Goal: Find specific page/section: Find specific page/section

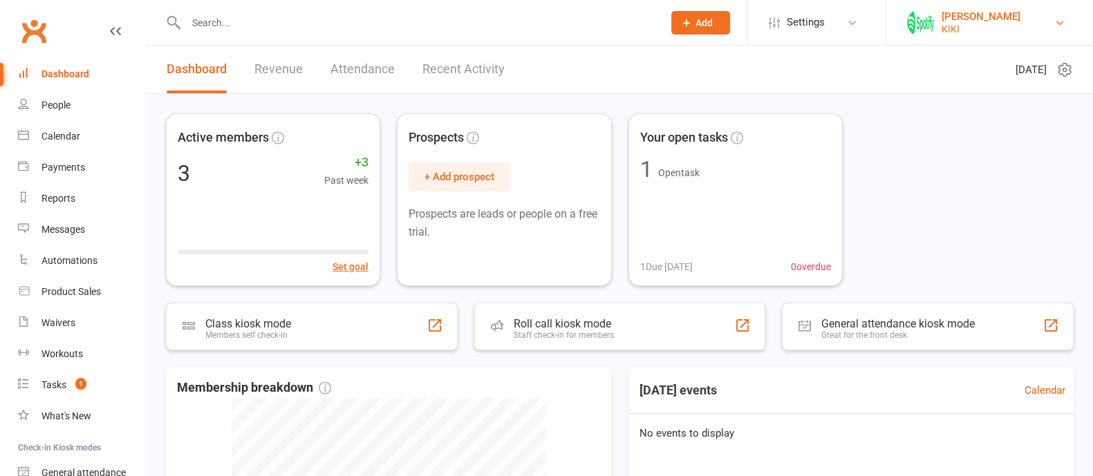
click at [954, 23] on div "KIKI" at bounding box center [981, 29] width 79 height 12
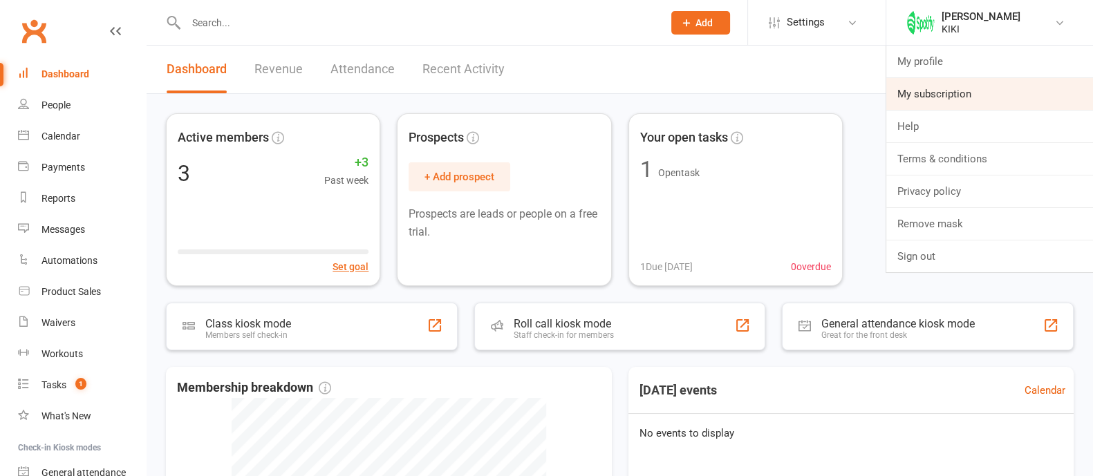
click at [931, 82] on link "My subscription" at bounding box center [989, 94] width 207 height 32
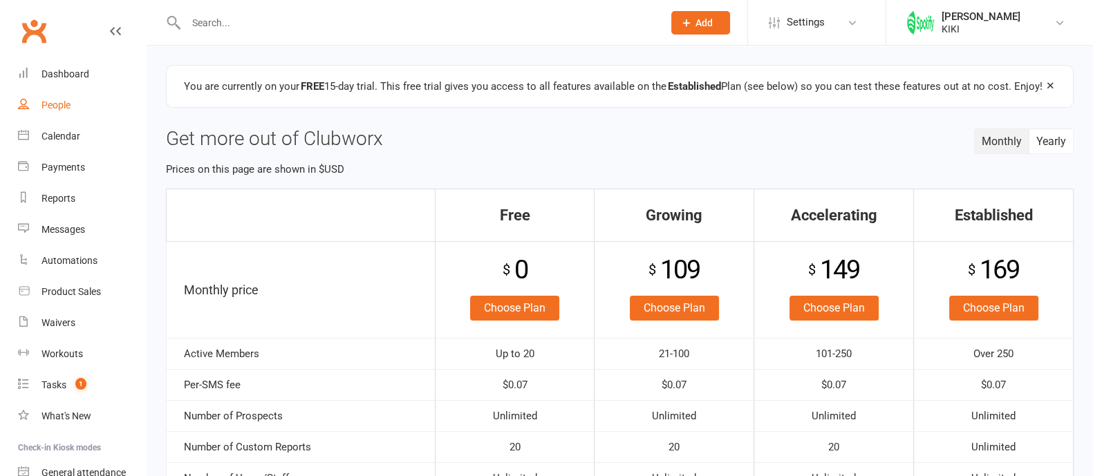
click at [91, 97] on link "People" at bounding box center [82, 105] width 128 height 31
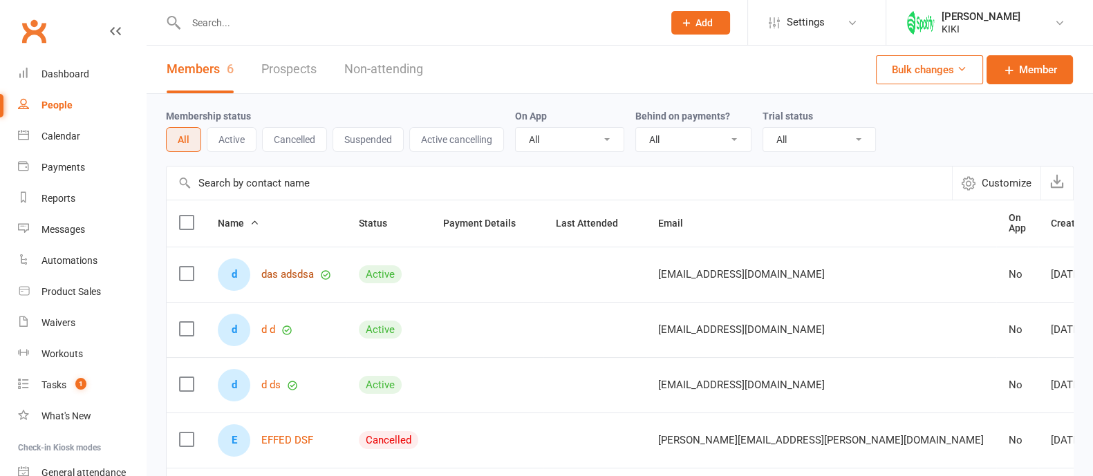
click at [296, 269] on link "das adsdsa" at bounding box center [287, 275] width 53 height 12
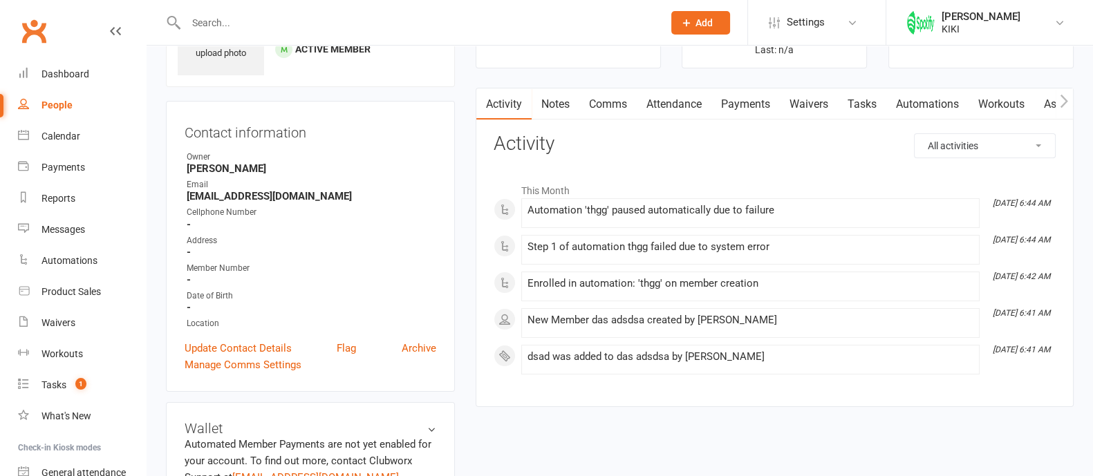
scroll to position [86, 0]
